Goal: Transaction & Acquisition: Purchase product/service

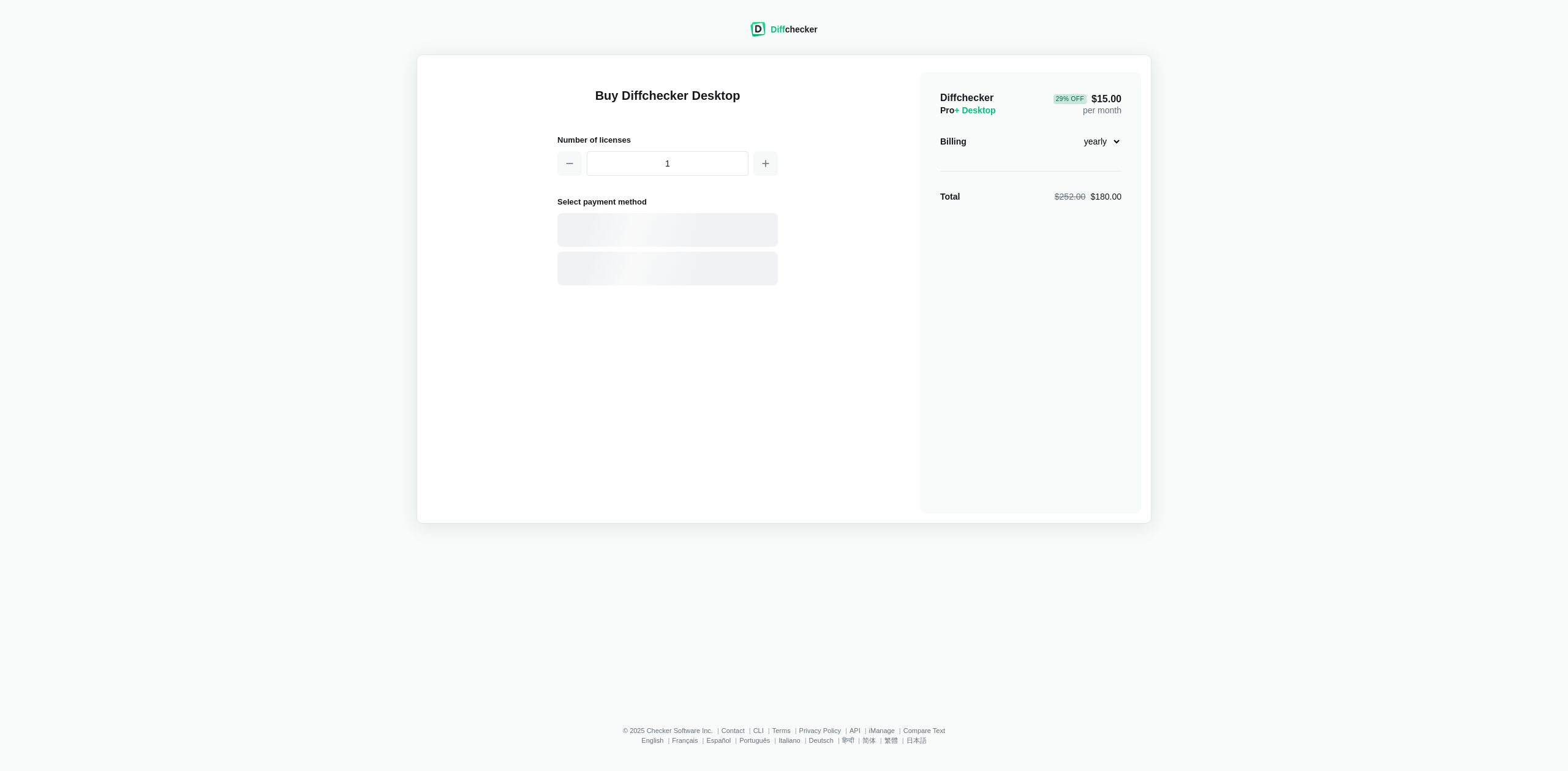
click at [1108, 197] on div "$252.00 $180.00" at bounding box center [1088, 196] width 66 height 13
click at [1109, 145] on select "monthly yearly" at bounding box center [1095, 141] width 53 height 21
click at [1068, 131] on select "monthly yearly" at bounding box center [1095, 141] width 53 height 21
click at [1106, 150] on select "monthly yearly" at bounding box center [1095, 141] width 53 height 21
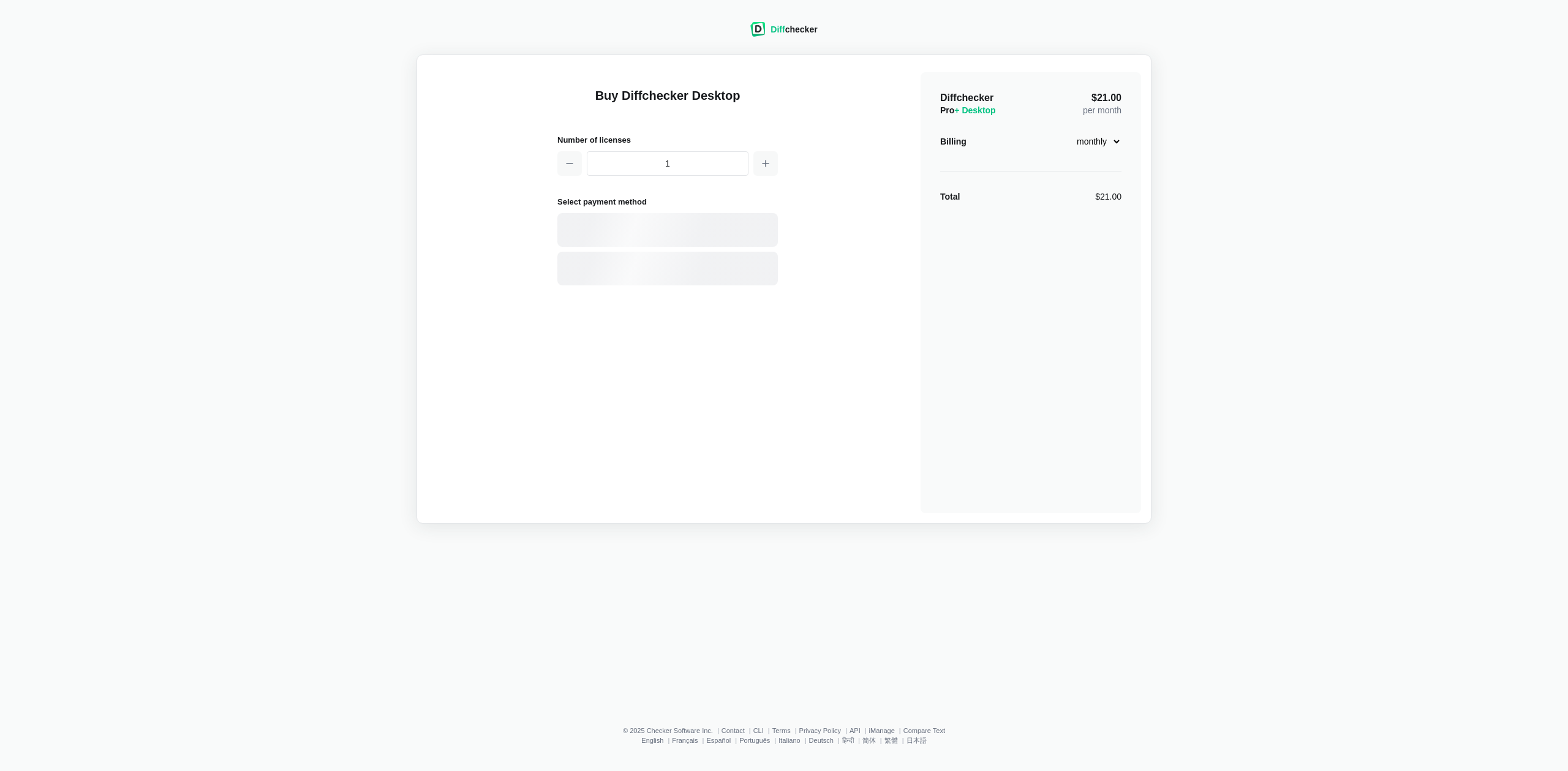
select select "desktop-yearly-180"
click at [1068, 131] on select "monthly yearly" at bounding box center [1095, 141] width 53 height 21
drag, startPoint x: 834, startPoint y: 34, endPoint x: 762, endPoint y: 34, distance: 72.0
click at [762, 34] on div "Diff checker Buy Diffchecker Desktop Number of licenses 1 Select payment method…" at bounding box center [784, 266] width 1553 height 516
copy div "Diff checker"
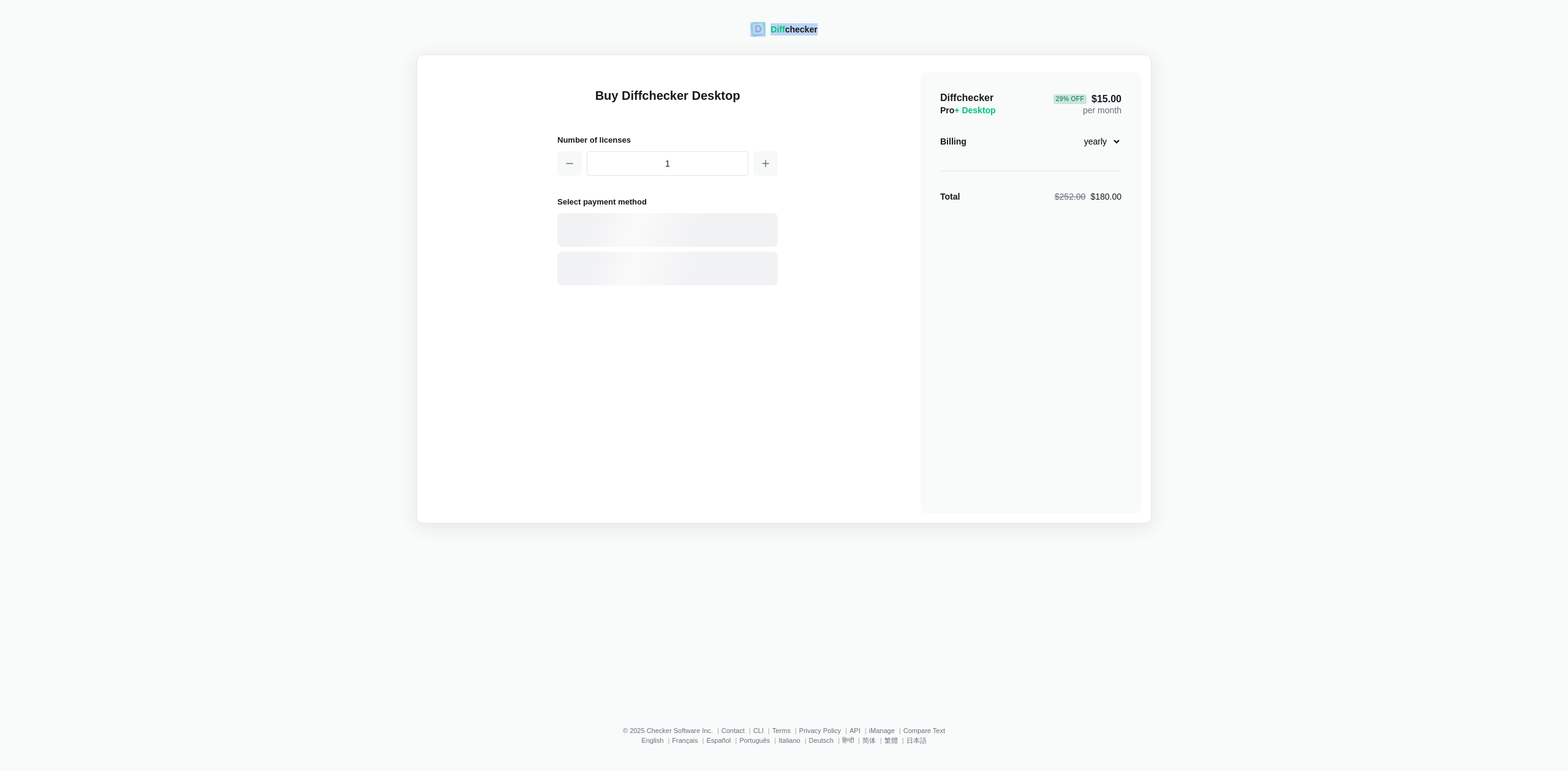
click at [1275, 109] on div "Diff checker Buy Diffchecker Desktop Number of licenses 1 Select payment method…" at bounding box center [784, 266] width 1553 height 516
